Goal: Task Accomplishment & Management: Complete application form

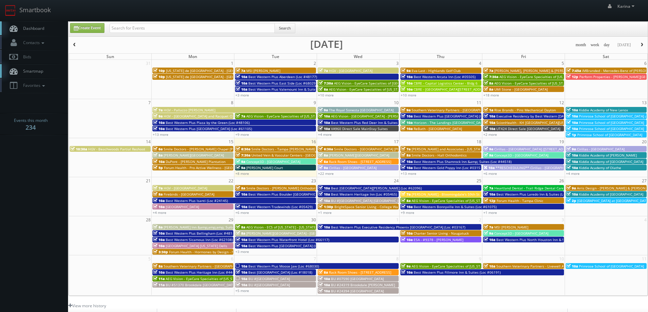
click at [342, 162] on span "Rack Room Shoes - [STREET_ADDRESS]" at bounding box center [360, 161] width 62 height 5
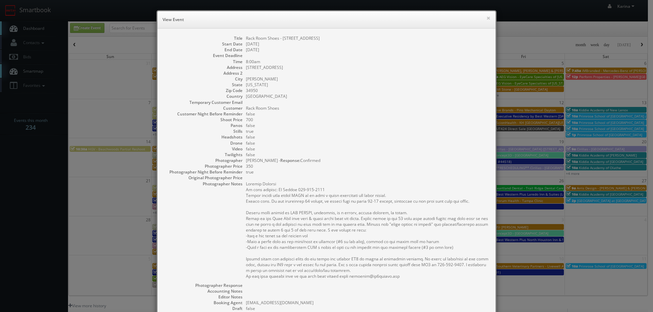
drag, startPoint x: 320, startPoint y: 39, endPoint x: 244, endPoint y: 36, distance: 76.2
click at [246, 36] on dd "Rack Room Shoes - [STREET_ADDRESS]" at bounding box center [367, 38] width 243 height 6
copy dd "Rack Room Shoes - [STREET_ADDRESS]"
click at [486, 17] on button "×" at bounding box center [488, 18] width 4 height 5
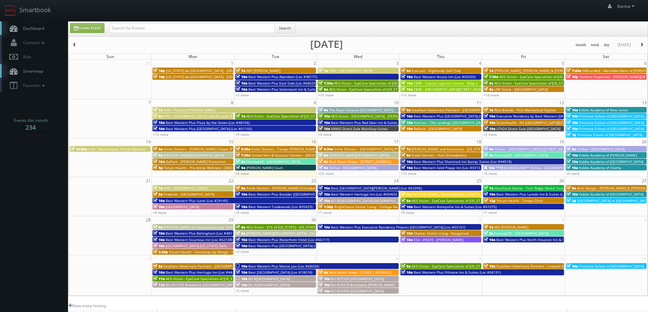
click at [519, 187] on span "Heartland Dental - Trail Ridge Dental Care" at bounding box center [529, 188] width 70 height 5
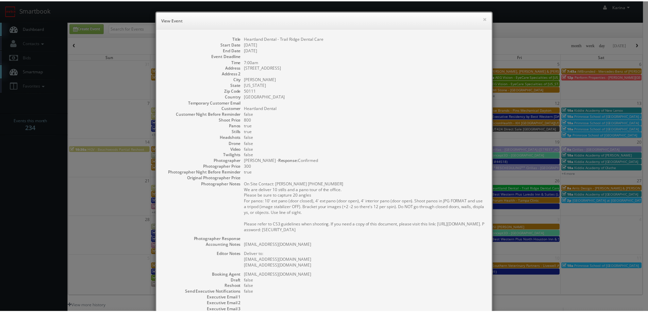
scroll to position [84, 0]
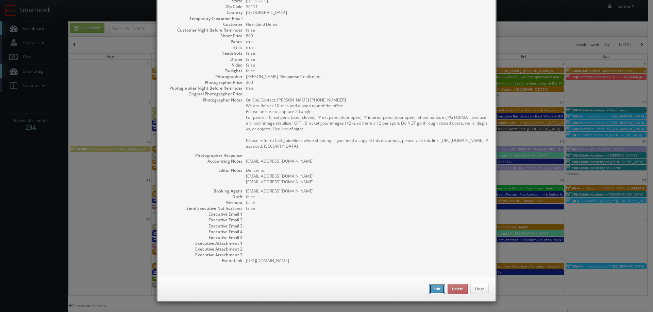
click at [431, 288] on button "Edit" at bounding box center [437, 289] width 16 height 10
type input "Heartland Dental - Trail Ridge Dental Care"
type input "1471 E 1st Street"
type input "Grimes"
type input "50111"
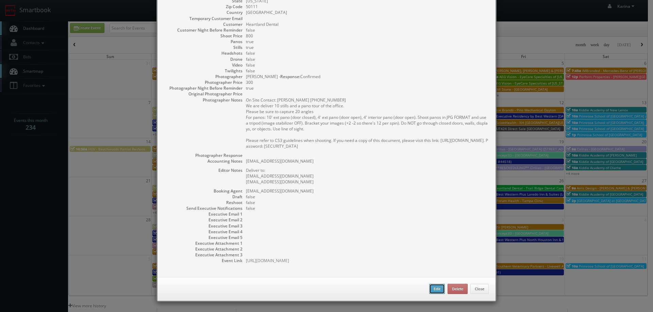
type input "800"
checkbox input "true"
type textarea "Oliviawalker90@heartland.com"
type textarea "Deliver to: Oliviawalker90@heartland.com amystairs85@mydentalmail.com"
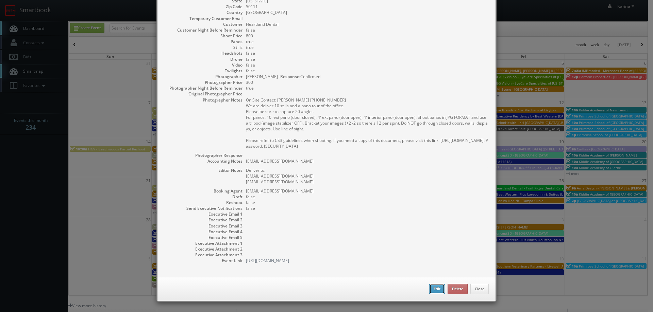
type input "09/26/2025"
type input "7:00am"
checkbox input "true"
type textarea "On Site Contact: Amy Stairs 515-278-2888 We are deliver 10 stills and a pano to…"
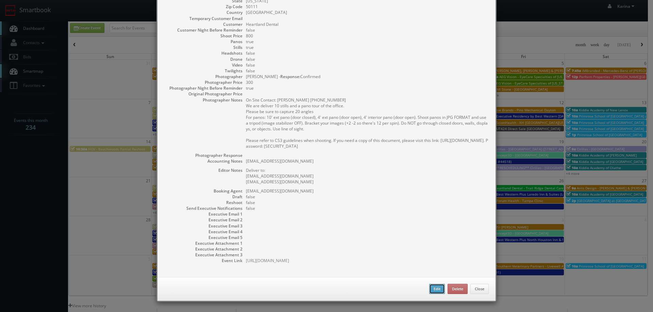
select select "[US_STATE]"
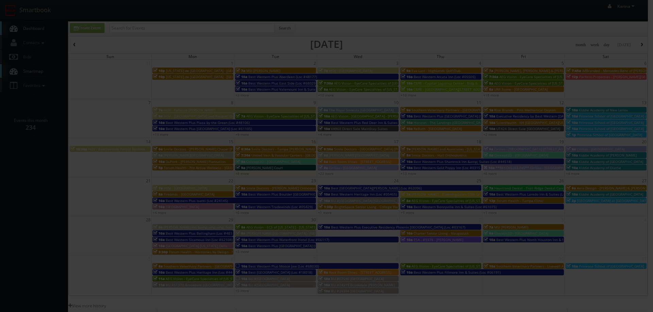
type input "800"
type input "300"
select select "fake85@mg.cs3calendar.com"
select select "jasey@iowatrustedphoto.com"
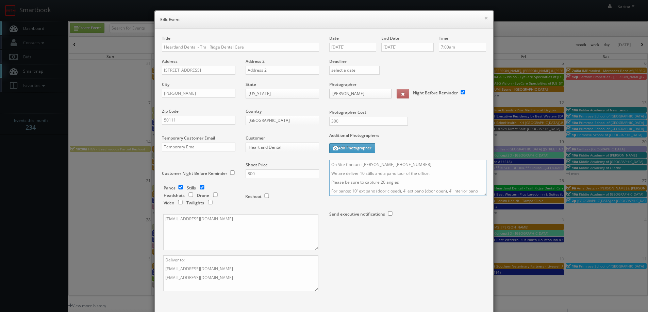
drag, startPoint x: 410, startPoint y: 165, endPoint x: 360, endPoint y: 166, distance: 50.3
click at [360, 166] on textarea "On Site Contact: Amy Stairs 515-278-2888 We are deliver 10 stills and a pano to…" at bounding box center [407, 178] width 157 height 36
click at [329, 163] on textarea "On Site Contact: Blair Livingston - 515-231-7575 We are deliver 10 stills and a…" at bounding box center [407, 178] width 157 height 36
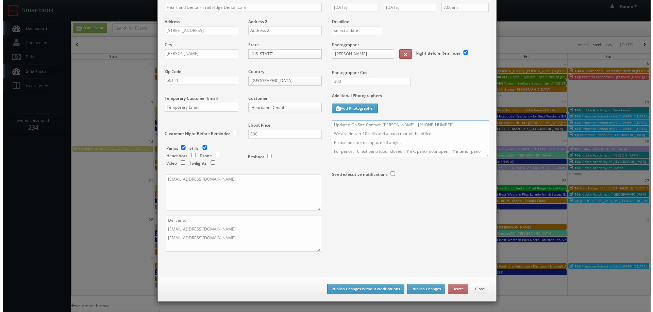
scroll to position [34, 0]
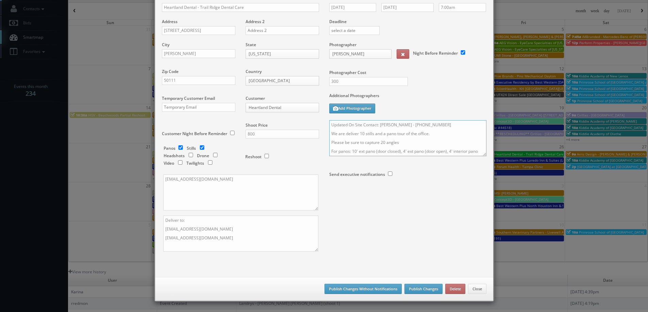
type textarea "Updated On Site Contact: Blair Livingston - 515-231-7575 We are deliver 10 stil…"
click at [430, 292] on button "Publish Changes" at bounding box center [423, 289] width 38 height 10
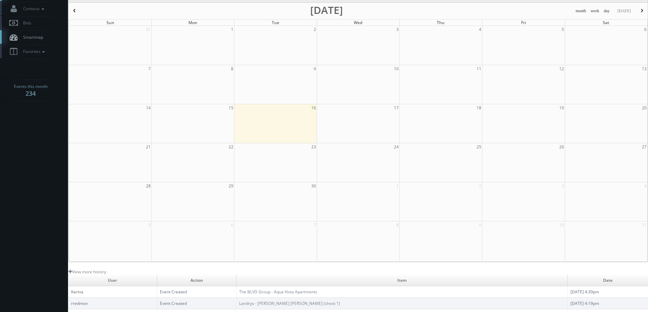
click at [99, 140] on td at bounding box center [110, 123] width 83 height 39
type input "09/14/2025"
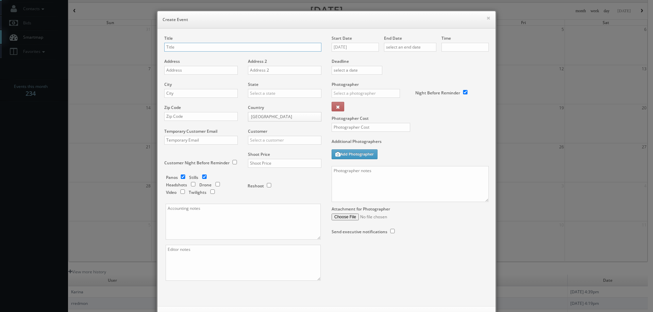
checkbox input "true"
type input "10:00am"
checkbox input "true"
click at [486, 16] on button "×" at bounding box center [488, 18] width 4 height 5
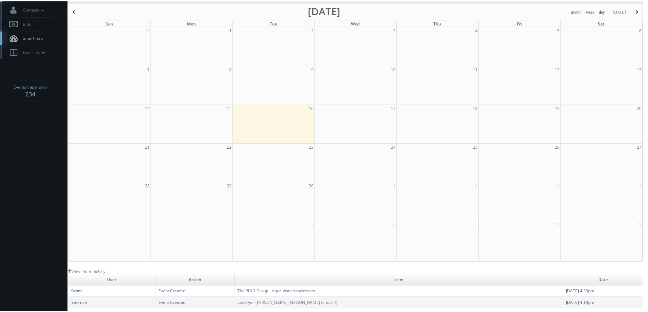
scroll to position [0, 0]
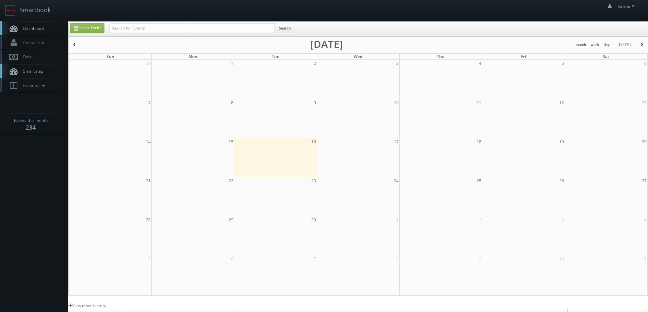
click at [34, 33] on link "Dashboard" at bounding box center [34, 28] width 68 height 14
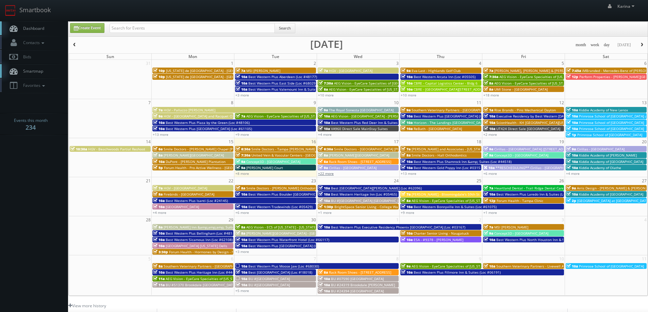
click at [328, 173] on link "+22 more" at bounding box center [326, 173] width 16 height 5
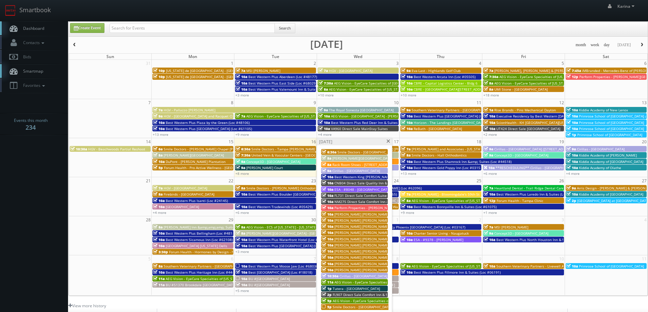
click at [370, 177] on span "Best Western King [PERSON_NAME] Inn & Suites (Loc #62106)" at bounding box center [384, 177] width 101 height 5
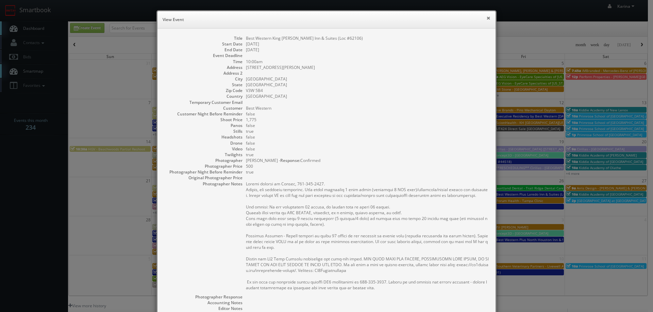
click at [486, 18] on button "×" at bounding box center [488, 18] width 4 height 5
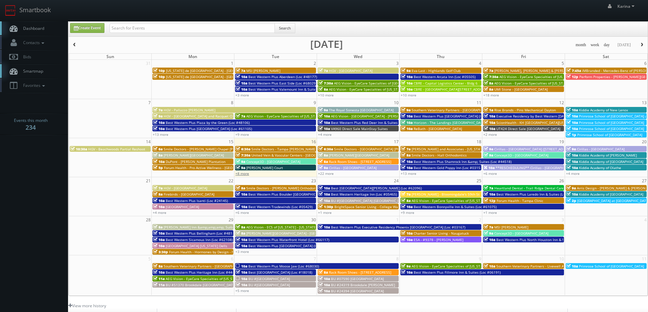
click at [246, 175] on link "+8 more" at bounding box center [242, 173] width 14 height 5
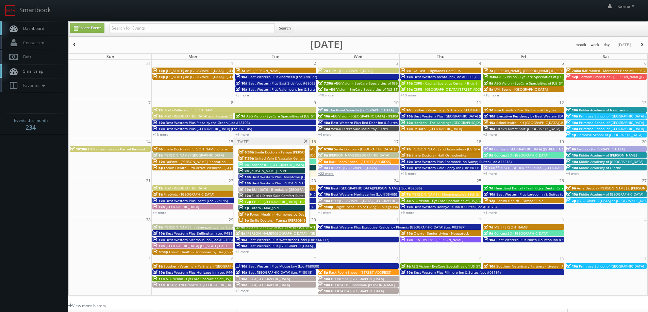
click at [322, 175] on link "+22 more" at bounding box center [326, 173] width 16 height 5
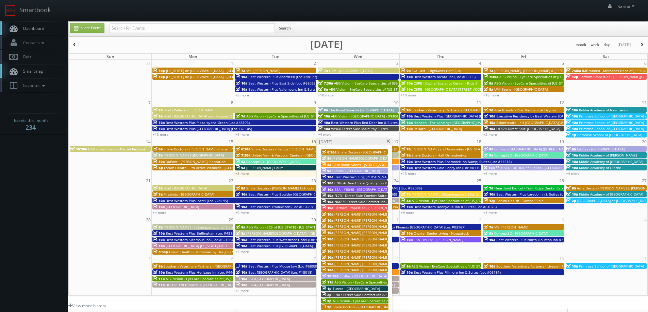
click at [373, 202] on span "NM275 Direct Sale Comfort Inn & Suites" at bounding box center [367, 202] width 66 height 5
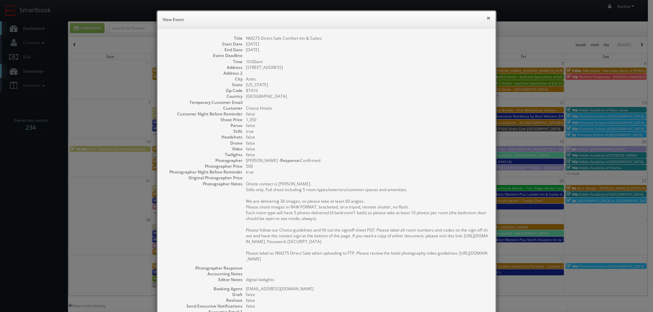
click at [486, 17] on button "×" at bounding box center [488, 18] width 4 height 5
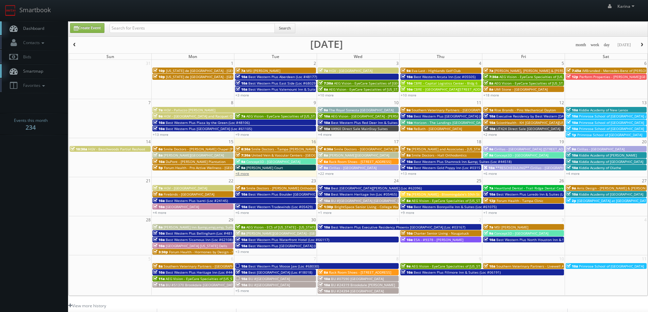
click at [248, 173] on link "+8 more" at bounding box center [242, 173] width 14 height 5
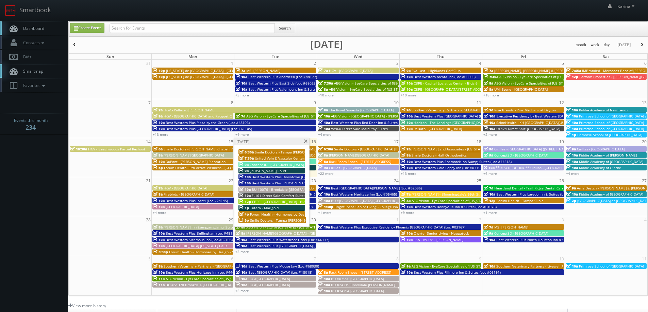
click at [269, 214] on span "Forum Health - Hormones by Design - San Antonio Clinic" at bounding box center [296, 214] width 92 height 5
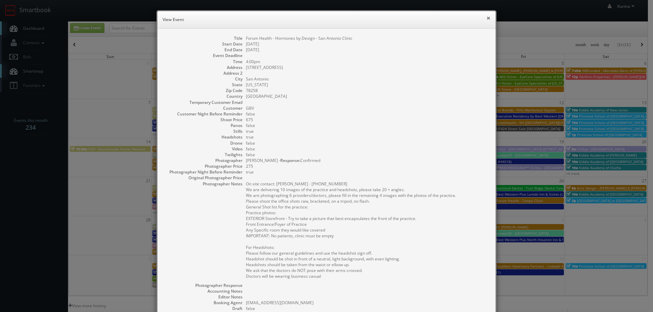
click at [486, 16] on button "×" at bounding box center [488, 18] width 4 height 5
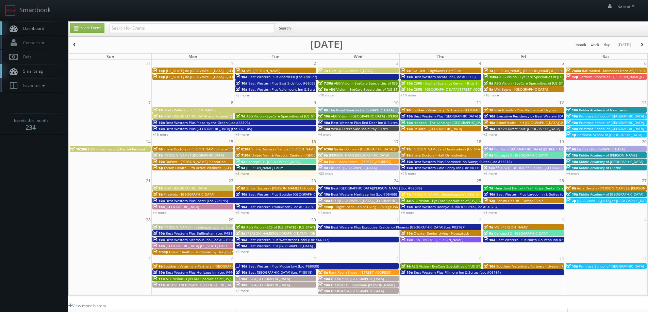
click at [496, 82] on span "AEG Vision - EyeCare Specialties of [US_STATE] - Carolina Family Vision" at bounding box center [551, 83] width 115 height 5
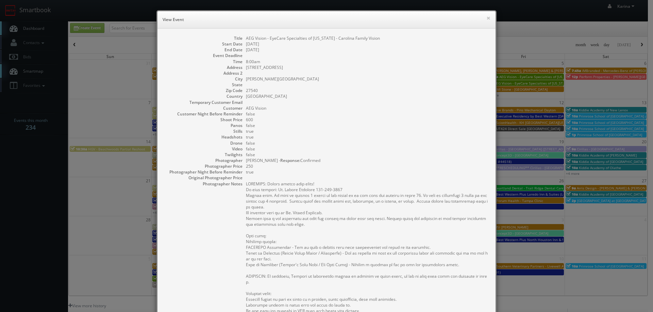
scroll to position [136, 0]
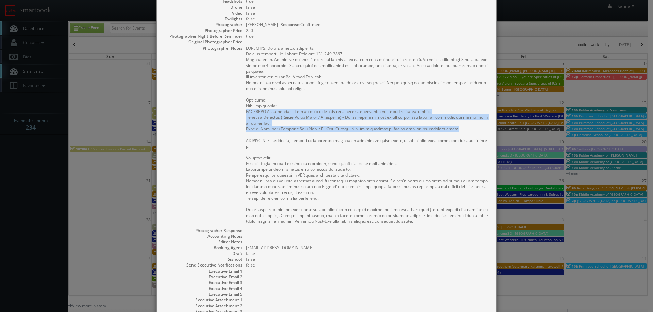
drag, startPoint x: 458, startPoint y: 128, endPoint x: 244, endPoint y: 111, distance: 214.1
click at [246, 111] on pre at bounding box center [367, 134] width 243 height 179
copy pre "EXTERIOR Storefront - Try to take a picture that best encapsulates the front of…"
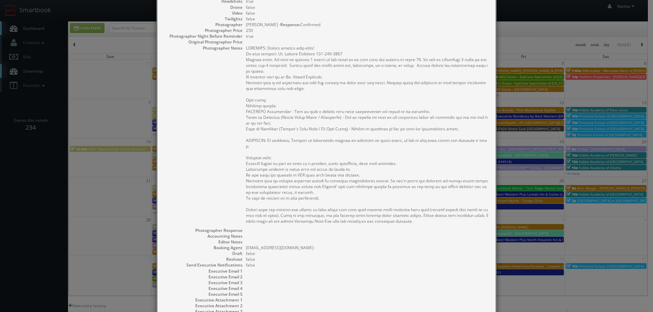
click at [301, 97] on pre at bounding box center [367, 134] width 243 height 179
click at [39, 177] on div "× View Event Title AEG Vision - EyeCare Specialties of North Carolina - Carolin…" at bounding box center [326, 156] width 653 height 312
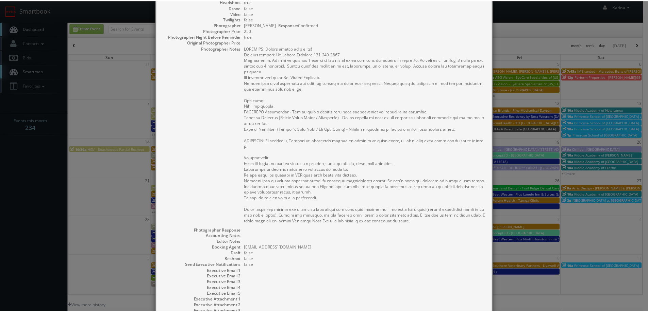
scroll to position [0, 0]
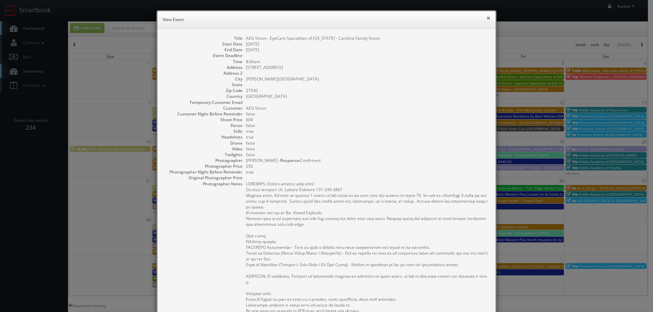
click at [486, 16] on button "×" at bounding box center [488, 18] width 4 height 5
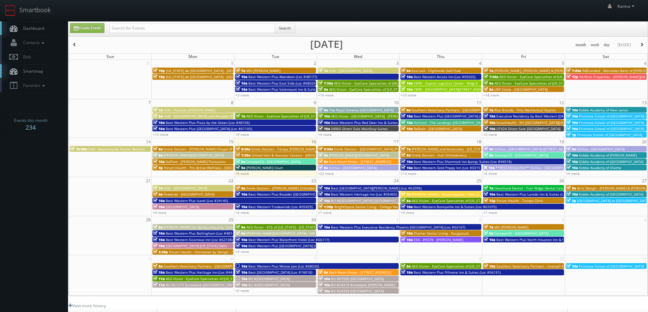
click at [37, 29] on span "Dashboard" at bounding box center [32, 28] width 24 height 6
click at [36, 21] on link "Dashboard" at bounding box center [34, 28] width 68 height 14
click at [242, 172] on link "+8 more" at bounding box center [242, 173] width 14 height 5
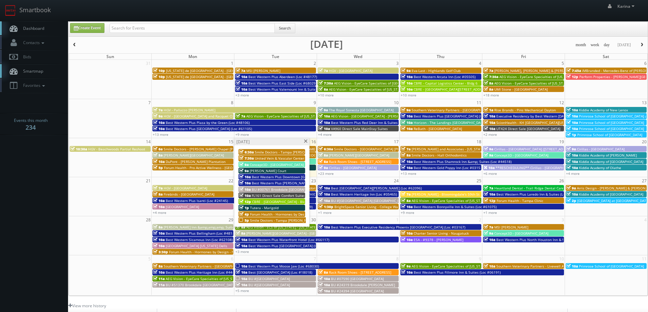
click at [282, 196] on span "FL161 Direct Sale Comfort Suites [GEOGRAPHIC_DATA] Downtown" at bounding box center [305, 195] width 106 height 5
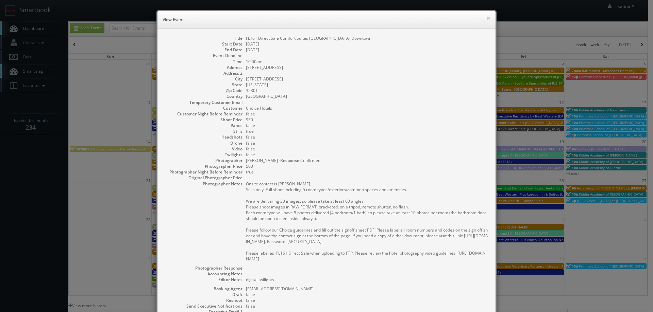
click at [42, 171] on div "× View Event Title FL161 Direct Sale Comfort Suites Tallahassee Downtown Start …" at bounding box center [326, 156] width 653 height 312
click at [486, 18] on button "×" at bounding box center [488, 18] width 4 height 5
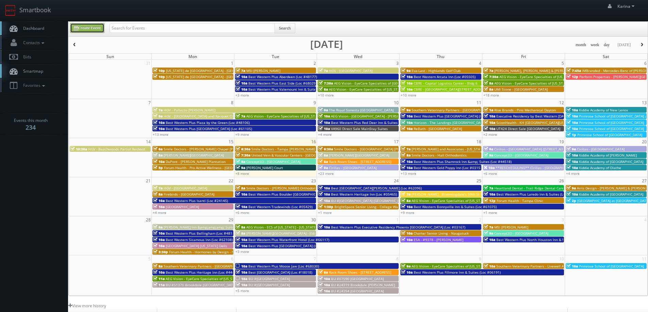
click at [94, 30] on link "Create Event" at bounding box center [87, 28] width 34 height 10
type input "09/16/2025"
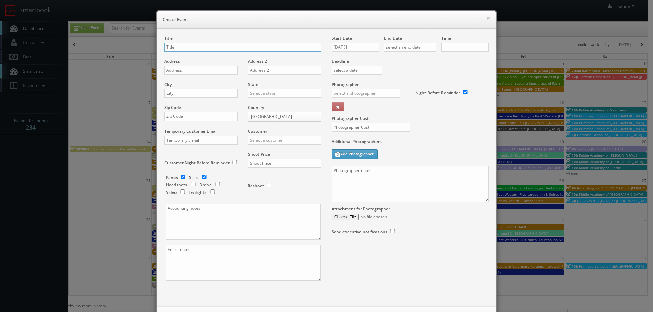
checkbox input "true"
type input "10:00am"
checkbox input "true"
click at [177, 47] on input "text" at bounding box center [242, 47] width 157 height 9
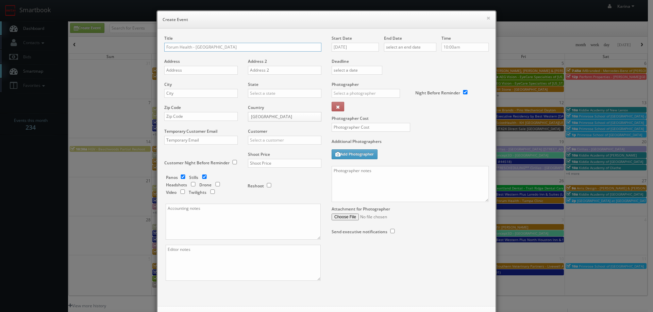
type input "Forum Health - Bloomingdale Clinic"
click at [178, 70] on input "text" at bounding box center [200, 70] width 73 height 9
paste input "303 E Army Trail Road, Suite 304"
type input "303 E Army Trail Road, Suite 304"
click at [177, 96] on input "text" at bounding box center [200, 93] width 73 height 9
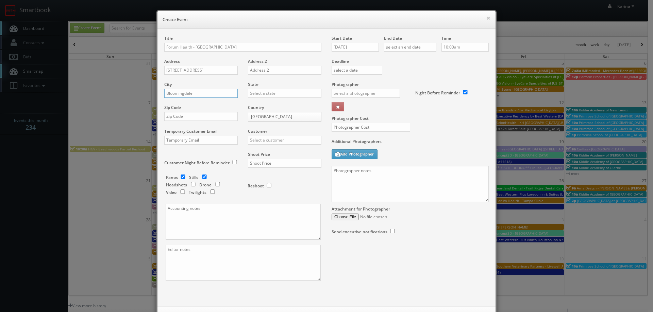
type input "Bloomingdale"
click at [257, 107] on div "[US_STATE]" at bounding box center [284, 104] width 73 height 11
type input "[US_STATE]"
click at [201, 117] on input "text" at bounding box center [200, 116] width 73 height 9
type input "60108"
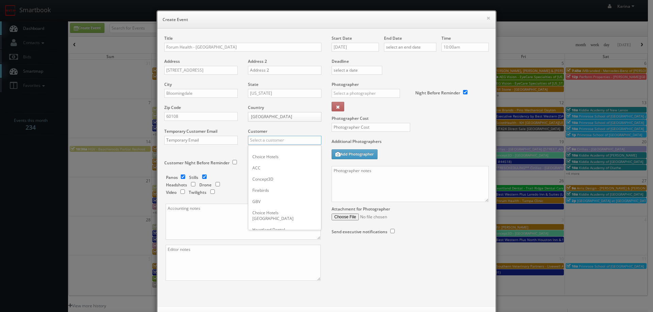
click at [277, 141] on input "text" at bounding box center [284, 140] width 73 height 9
click at [265, 202] on div "GBV" at bounding box center [284, 201] width 73 height 11
type input "GBV"
click at [179, 176] on input "checkbox" at bounding box center [183, 177] width 10 height 4
checkbox input "false"
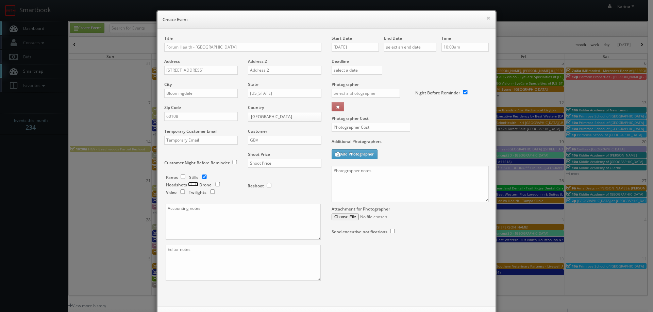
click at [191, 183] on input "checkbox" at bounding box center [193, 184] width 10 height 4
checkbox input "true"
click at [262, 165] on input "text" at bounding box center [284, 163] width 73 height 9
type input "675"
click at [363, 48] on input "09/16/2025" at bounding box center [354, 47] width 47 height 9
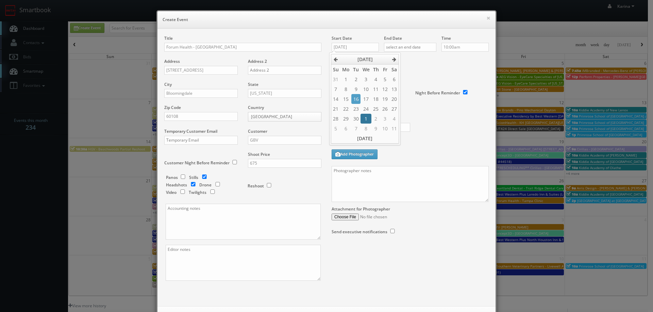
click at [369, 118] on td "1" at bounding box center [365, 119] width 11 height 10
type input "10/01/2025"
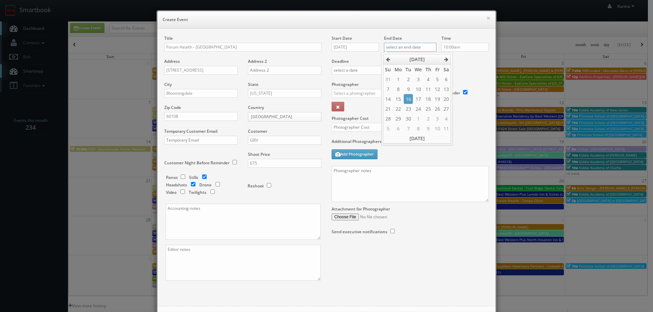
click at [415, 49] on input "text" at bounding box center [410, 47] width 52 height 9
click at [415, 119] on td "1" at bounding box center [418, 119] width 11 height 10
type input "10/01/2025"
click at [451, 48] on input "10:00am" at bounding box center [464, 47] width 47 height 9
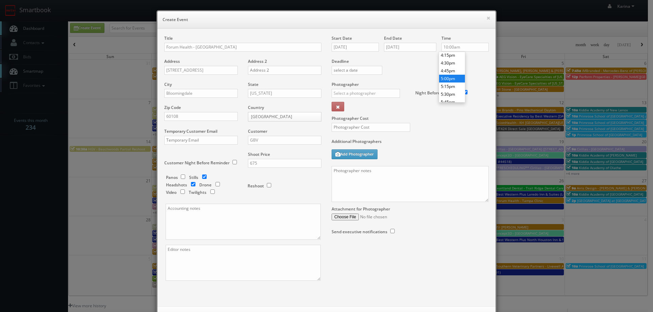
type input "5:00pm"
click at [452, 78] on li "5:00pm" at bounding box center [452, 79] width 26 height 8
click at [375, 94] on input "text" at bounding box center [365, 93] width 68 height 9
click at [359, 122] on div "Simon Carrington" at bounding box center [368, 119] width 73 height 11
type input "Simon Carrington"
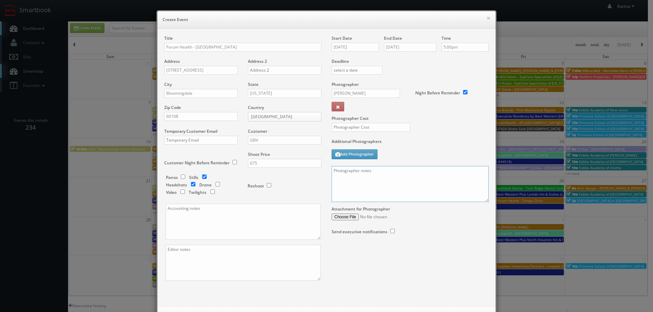
paste textarea "On site contact: Kelley Maxwell 727-426-3595 We are delivering 10 images of the…"
drag, startPoint x: 419, startPoint y: 170, endPoint x: 362, endPoint y: 170, distance: 57.1
click at [362, 170] on textarea "On site contact: Kelley Maxwell 727-426-3595 We are delivering 10 images of the…" at bounding box center [409, 184] width 157 height 36
click at [376, 195] on textarea "On site contact: Gina Rybinski 630-656-9301 We are delivering 10 images of the …" at bounding box center [409, 184] width 157 height 36
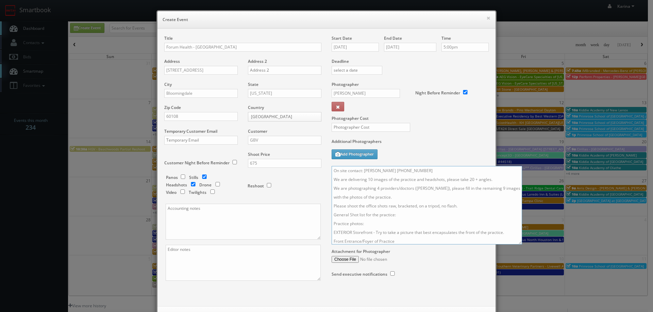
drag, startPoint x: 483, startPoint y: 200, endPoint x: 489, endPoint y: 222, distance: 22.2
click at [516, 245] on textarea "On site contact: Gina Rybinski 630-656-9301 We are delivering 10 images of the …" at bounding box center [426, 205] width 190 height 79
drag, startPoint x: 451, startPoint y: 189, endPoint x: 413, endPoint y: 192, distance: 37.9
click at [413, 192] on textarea "On site contact: Gina Rybinski 630-656-9301 We are delivering 10 images of the …" at bounding box center [426, 206] width 190 height 81
click at [466, 189] on textarea "On site contact: Gina Rybinski 630-656-9301 We are delivering 10 images of the …" at bounding box center [426, 206] width 190 height 81
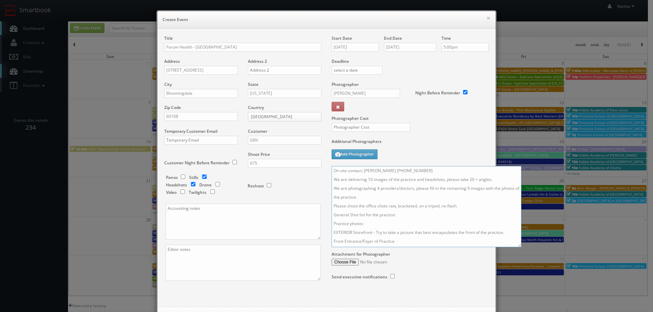
click at [467, 189] on textarea "On site contact: Gina Rybinski 630-656-9301 We are delivering 10 images of the …" at bounding box center [426, 206] width 190 height 81
type textarea "On site contact: Gina Rybinski 630-656-9301 We are delivering 10 images of the …"
click at [359, 130] on input "text" at bounding box center [370, 127] width 79 height 9
click at [344, 126] on input "text" at bounding box center [370, 127] width 79 height 9
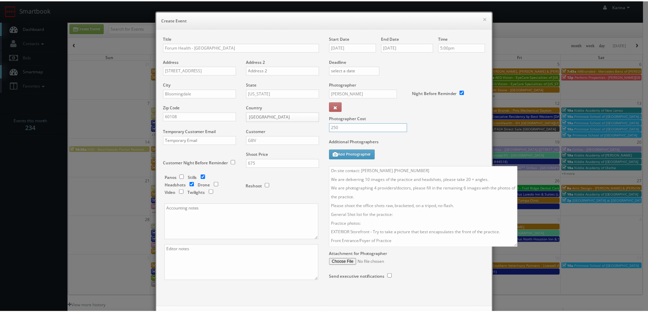
scroll to position [30, 0]
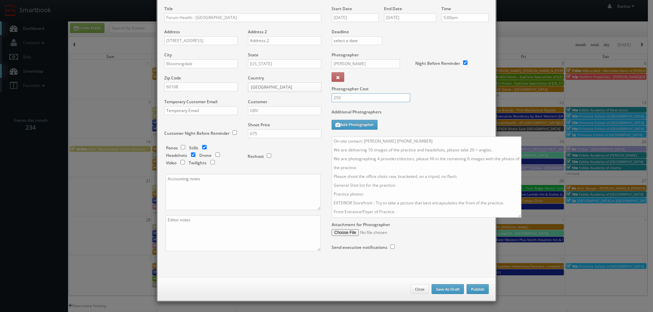
type input "250"
click at [476, 286] on button "Publish" at bounding box center [477, 290] width 22 height 10
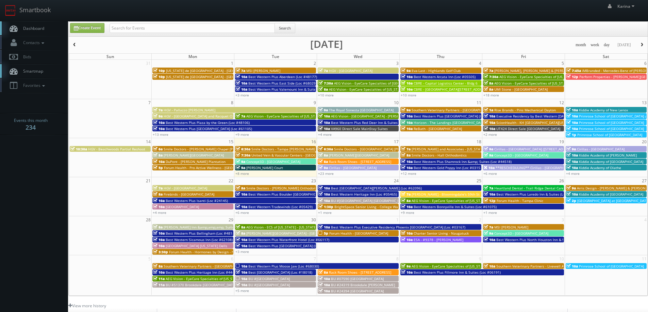
click at [35, 30] on span "Dashboard" at bounding box center [32, 28] width 24 height 6
click at [511, 201] on span "Forum Health - Tampa Clinic" at bounding box center [519, 201] width 47 height 5
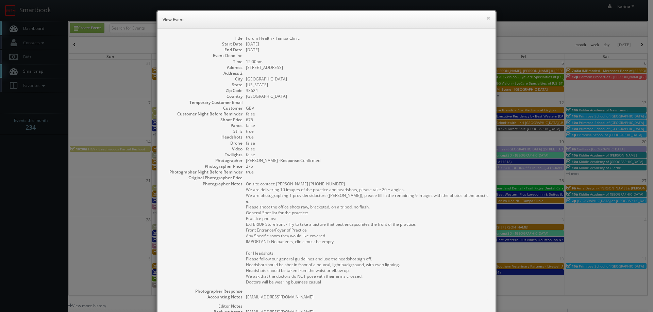
drag, startPoint x: 331, startPoint y: 284, endPoint x: 242, endPoint y: 184, distance: 134.3
click at [242, 184] on dl "Title Forum Health - [GEOGRAPHIC_DATA] Start Date [DATE] End Date [DATE] Event …" at bounding box center [326, 210] width 324 height 350
copy pre "On site contact: [PERSON_NAME] [PHONE_NUMBER] We are delivering 10 images of th…"
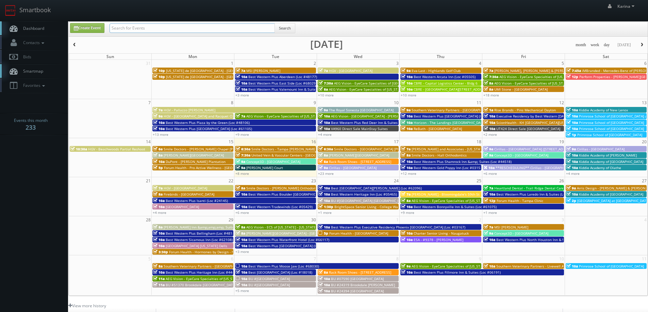
click at [131, 28] on input "text" at bounding box center [191, 28] width 165 height 10
type input "a"
click at [511, 265] on span "Southern Veterinary Partners - Livewell Animal Urgent Care of [GEOGRAPHIC_DATA]" at bounding box center [564, 266] width 136 height 5
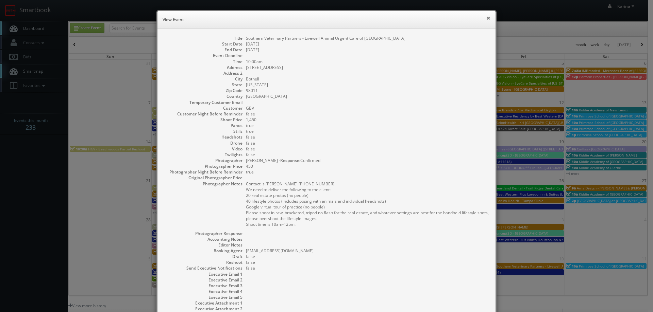
click at [487, 18] on button "×" at bounding box center [488, 18] width 4 height 5
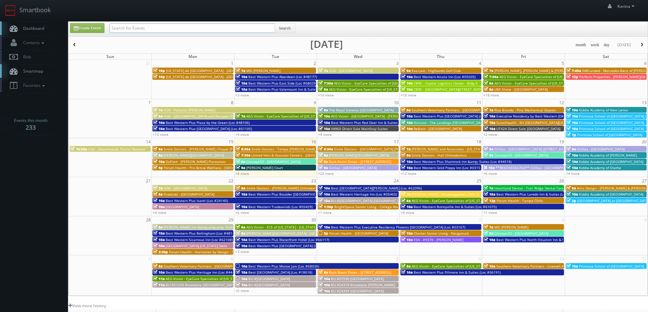
click at [166, 31] on input "text" at bounding box center [191, 28] width 165 height 10
type input "southern"
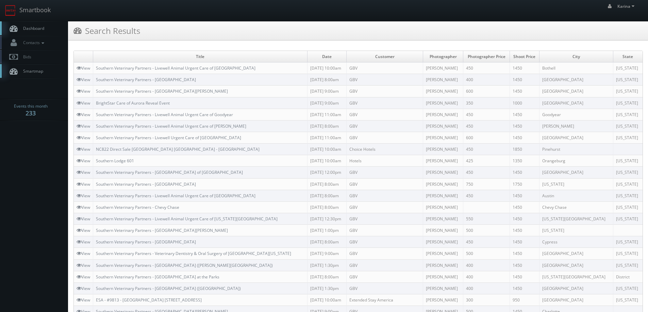
click at [40, 31] on span "Dashboard" at bounding box center [32, 28] width 24 height 6
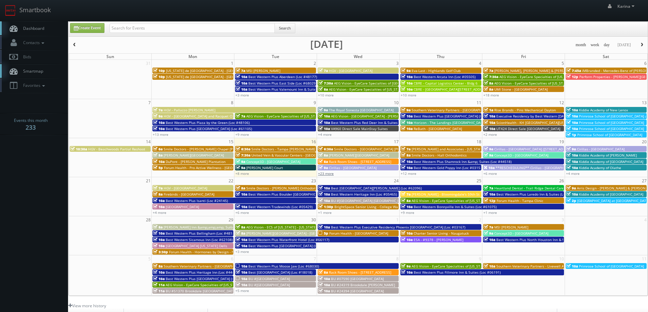
click at [328, 174] on link "+23 more" at bounding box center [326, 173] width 16 height 5
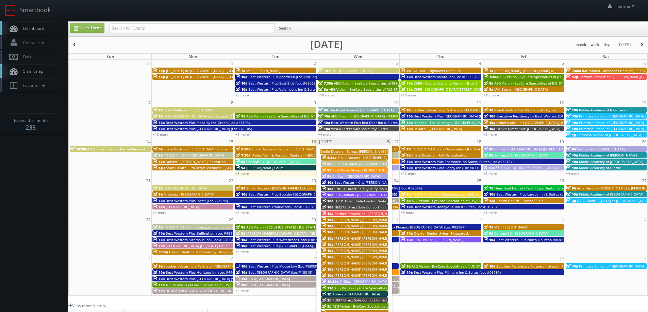
scroll to position [102, 0]
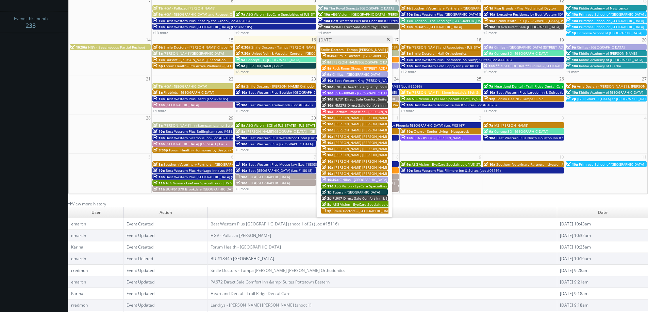
click at [388, 40] on span at bounding box center [388, 40] width 4 height 4
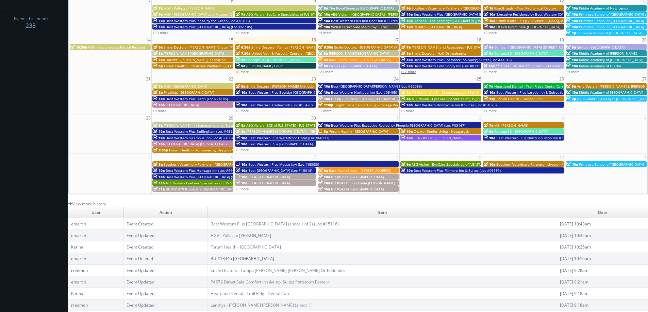
click at [413, 70] on link "+12 more" at bounding box center [408, 71] width 16 height 5
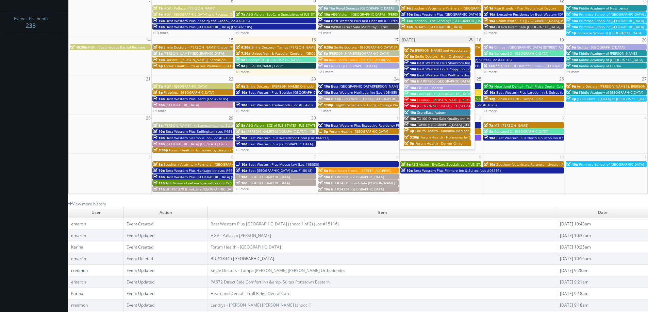
click at [468, 39] on span at bounding box center [470, 40] width 4 height 4
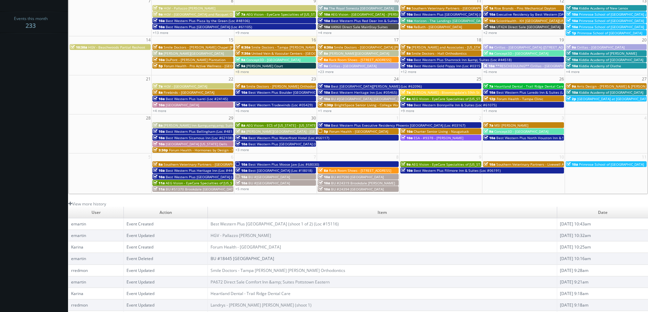
click at [46, 108] on body "Smartbook Toggle Side Navigation Toggle Top Navigation [PERSON_NAME] [PERSON_NA…" at bounding box center [324, 116] width 648 height 436
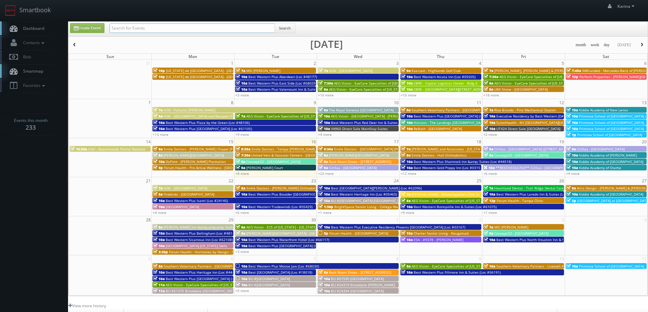
click at [127, 29] on input "text" at bounding box center [191, 28] width 165 height 10
type input "[PERSON_NAME]"
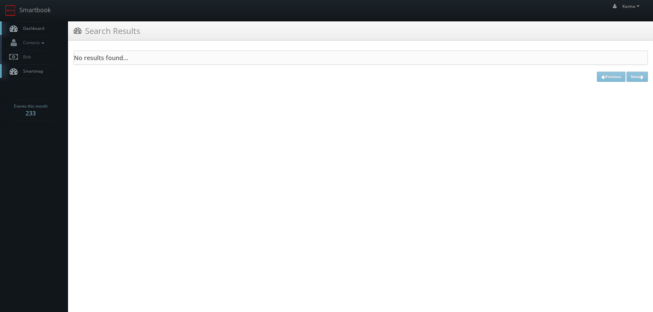
click at [38, 28] on span "Dashboard" at bounding box center [32, 28] width 24 height 6
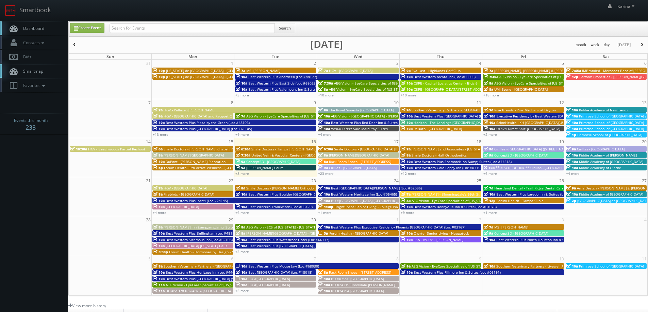
click at [27, 175] on body "Smartbook Toggle Side Navigation Toggle Top Navigation [PERSON_NAME] [PERSON_NA…" at bounding box center [324, 218] width 648 height 436
click at [42, 27] on span "Dashboard" at bounding box center [32, 28] width 24 height 6
click at [408, 175] on link "+12 more" at bounding box center [408, 173] width 16 height 5
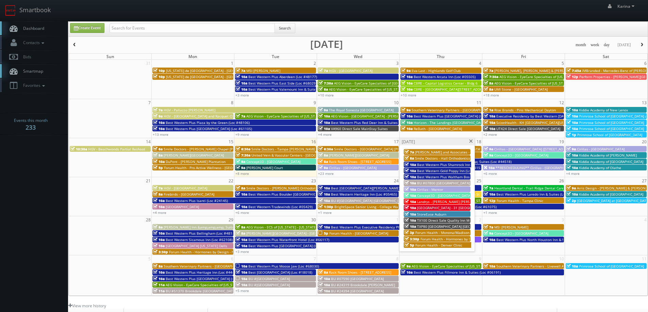
click at [471, 143] on span at bounding box center [470, 142] width 4 height 4
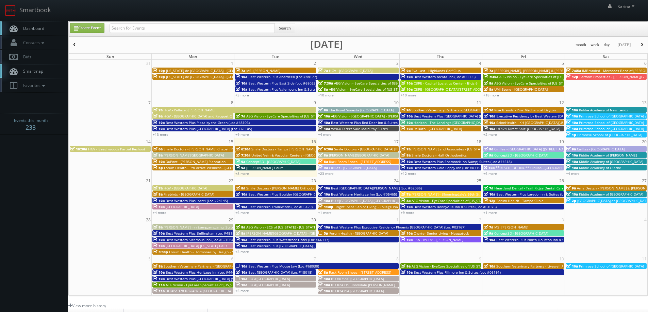
click at [39, 28] on span "Dashboard" at bounding box center [32, 28] width 24 height 6
click at [245, 173] on link "+8 more" at bounding box center [242, 173] width 14 height 5
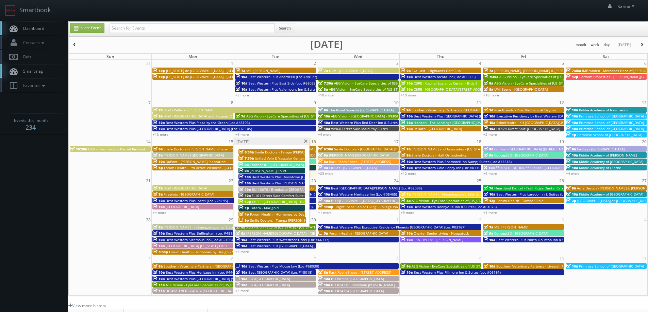
click at [305, 141] on span at bounding box center [305, 142] width 4 height 4
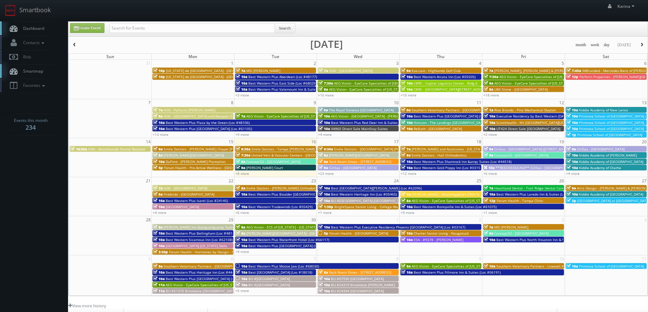
click at [38, 29] on span "Dashboard" at bounding box center [32, 28] width 24 height 6
click at [43, 31] on span "Dashboard" at bounding box center [32, 28] width 24 height 6
click at [42, 29] on span "Dashboard" at bounding box center [32, 28] width 24 height 6
click at [27, 27] on span "Dashboard" at bounding box center [32, 28] width 24 height 6
click at [41, 180] on body "Smartbook Toggle Side Navigation Toggle Top Navigation Karina Karina Profile Lo…" at bounding box center [324, 218] width 648 height 436
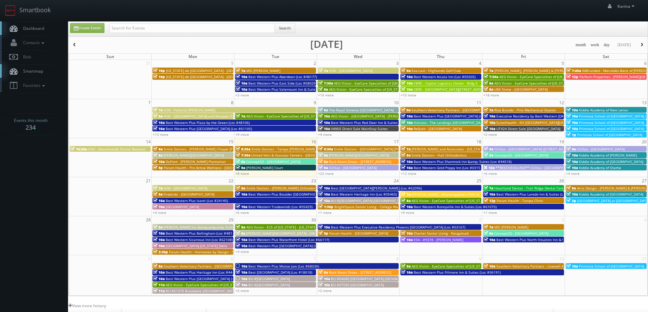
click at [38, 30] on span "Dashboard" at bounding box center [32, 28] width 24 height 6
